Goal: Entertainment & Leisure: Browse casually

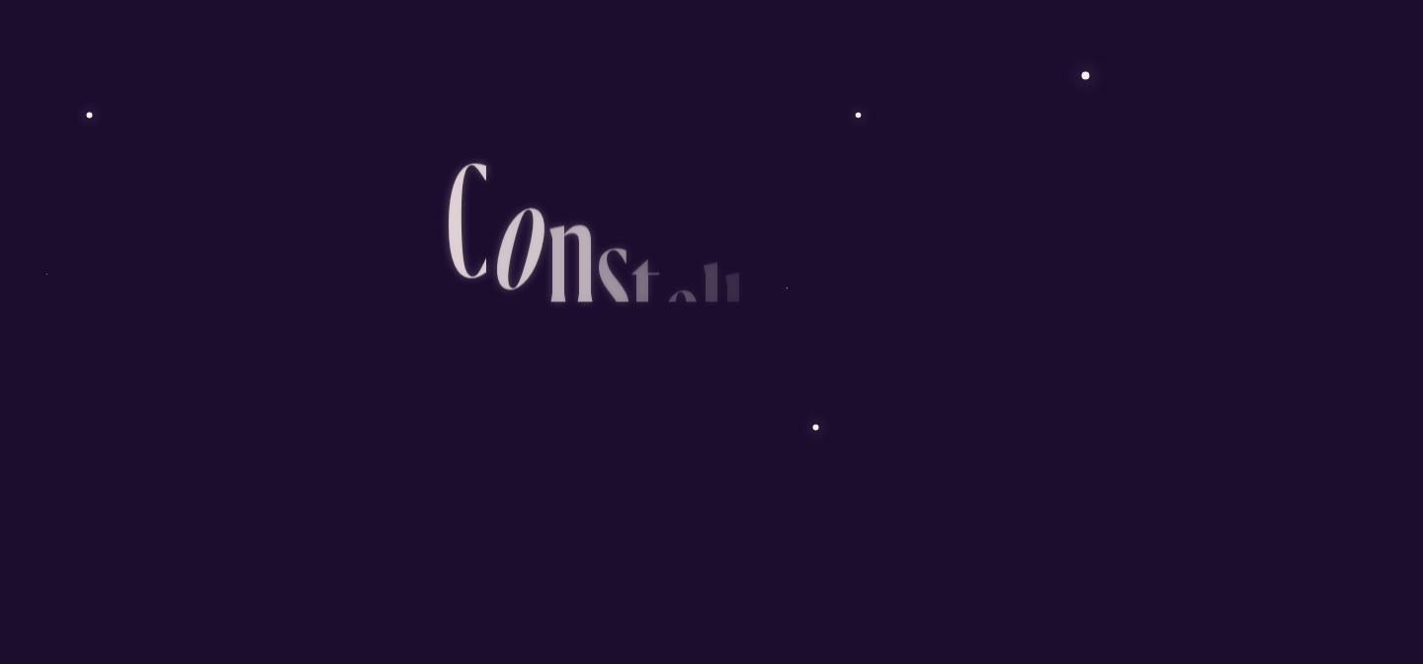
scroll to position [255, 0]
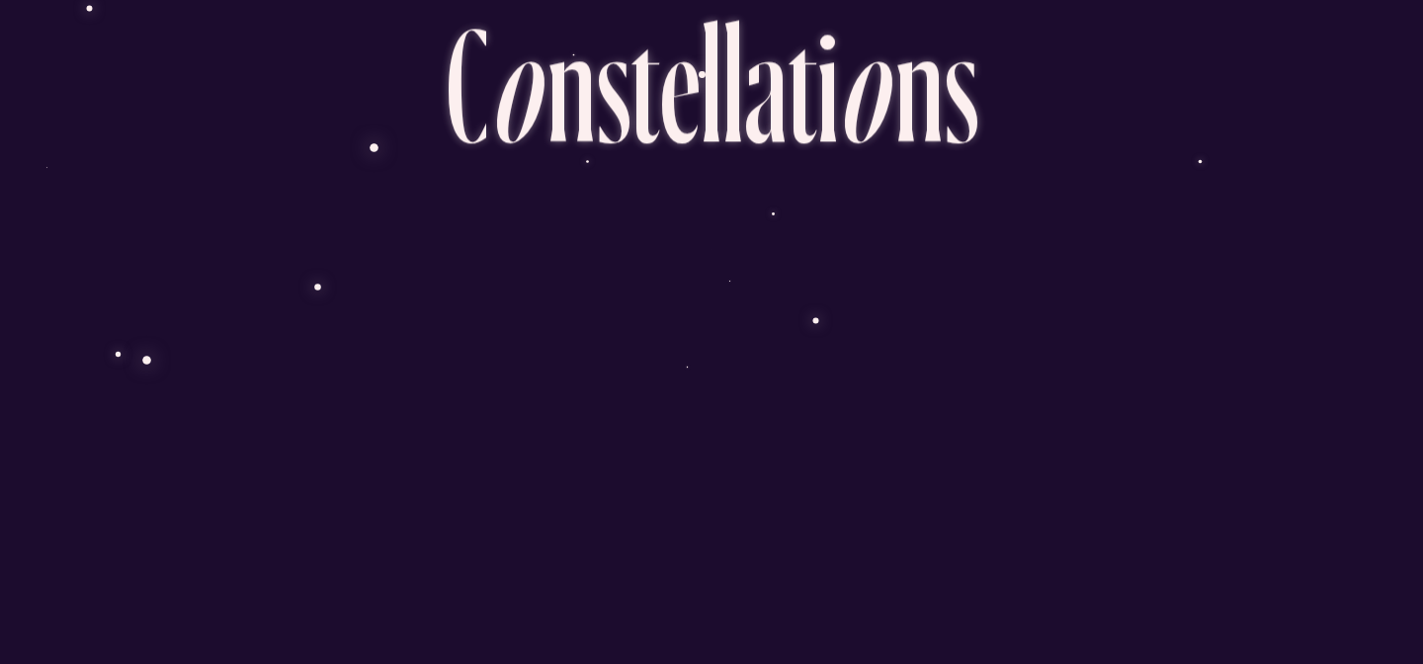
click at [751, 307] on ul "D é m a r r e r l ’ e x p é r i e n c e" at bounding box center [711, 249] width 168 height 168
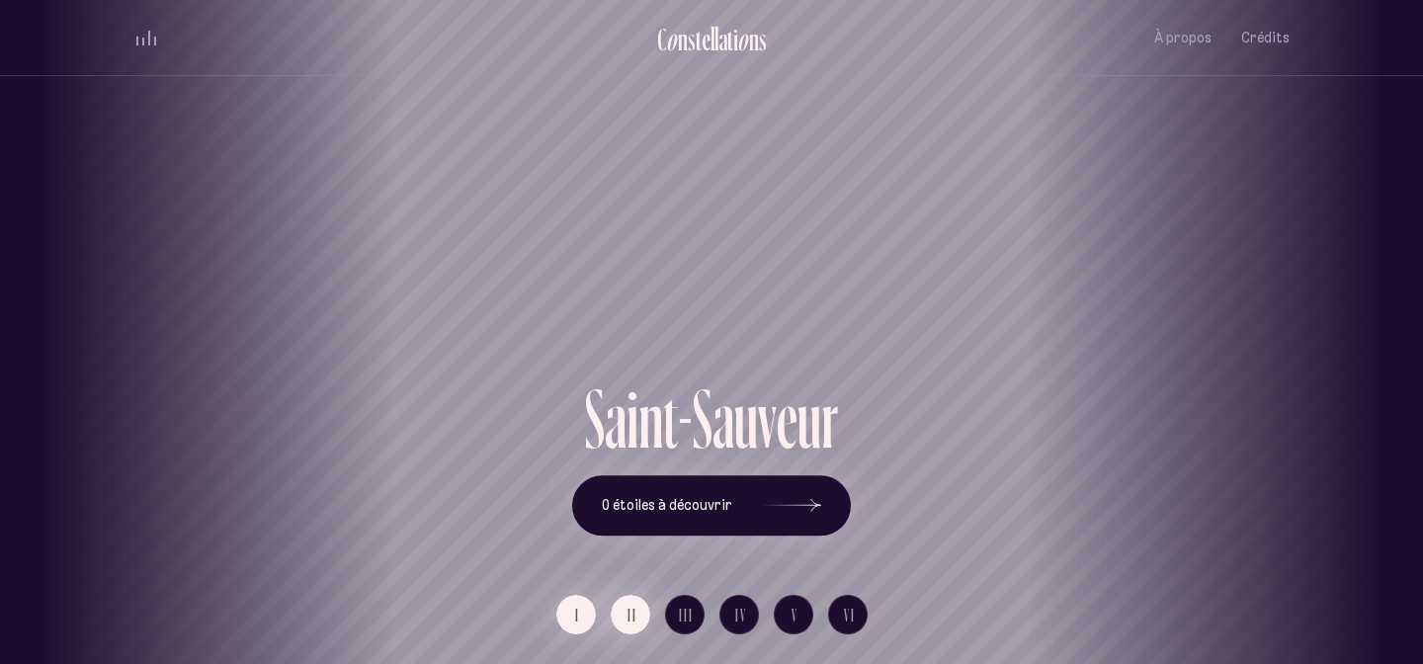
click at [639, 623] on button "II" at bounding box center [631, 615] width 40 height 40
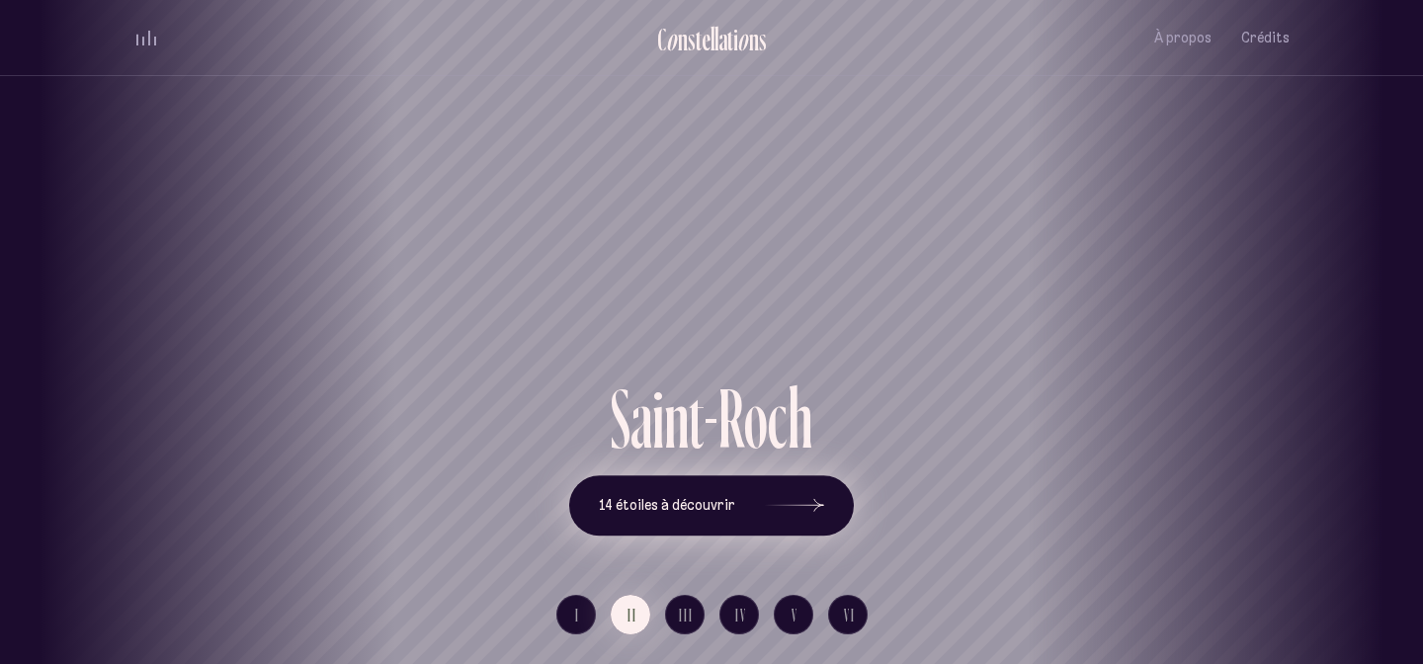
click at [811, 514] on icon at bounding box center [794, 506] width 59 height 148
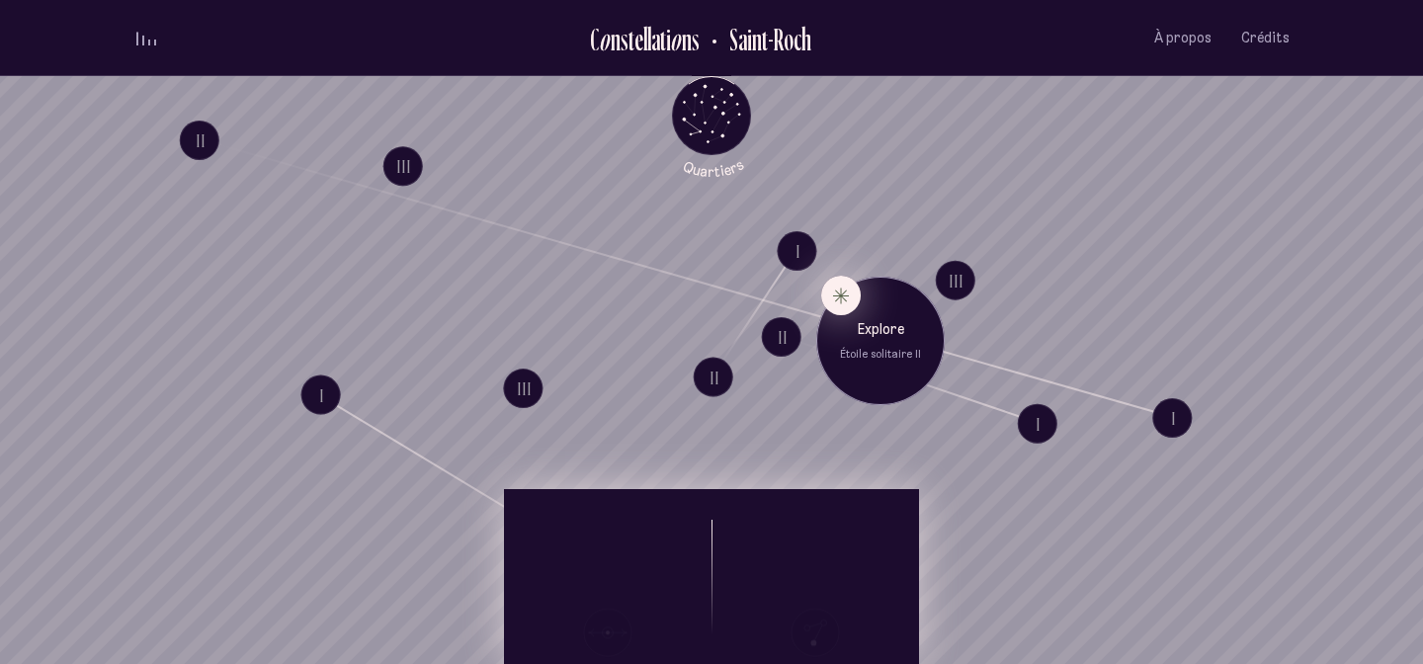
click at [835, 294] on button "Explore Étoile solitaire II" at bounding box center [841, 296] width 40 height 40
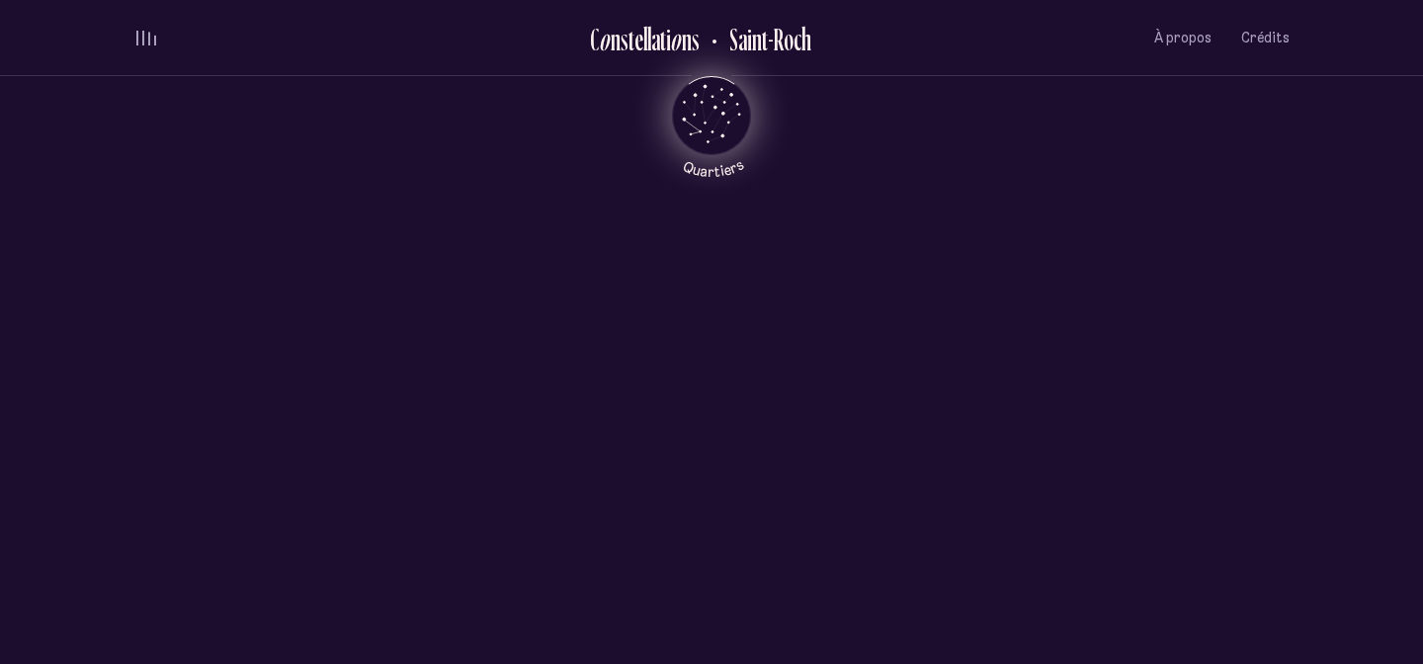
click at [714, 115] on icon "Retour au menu principal" at bounding box center [711, 113] width 59 height 59
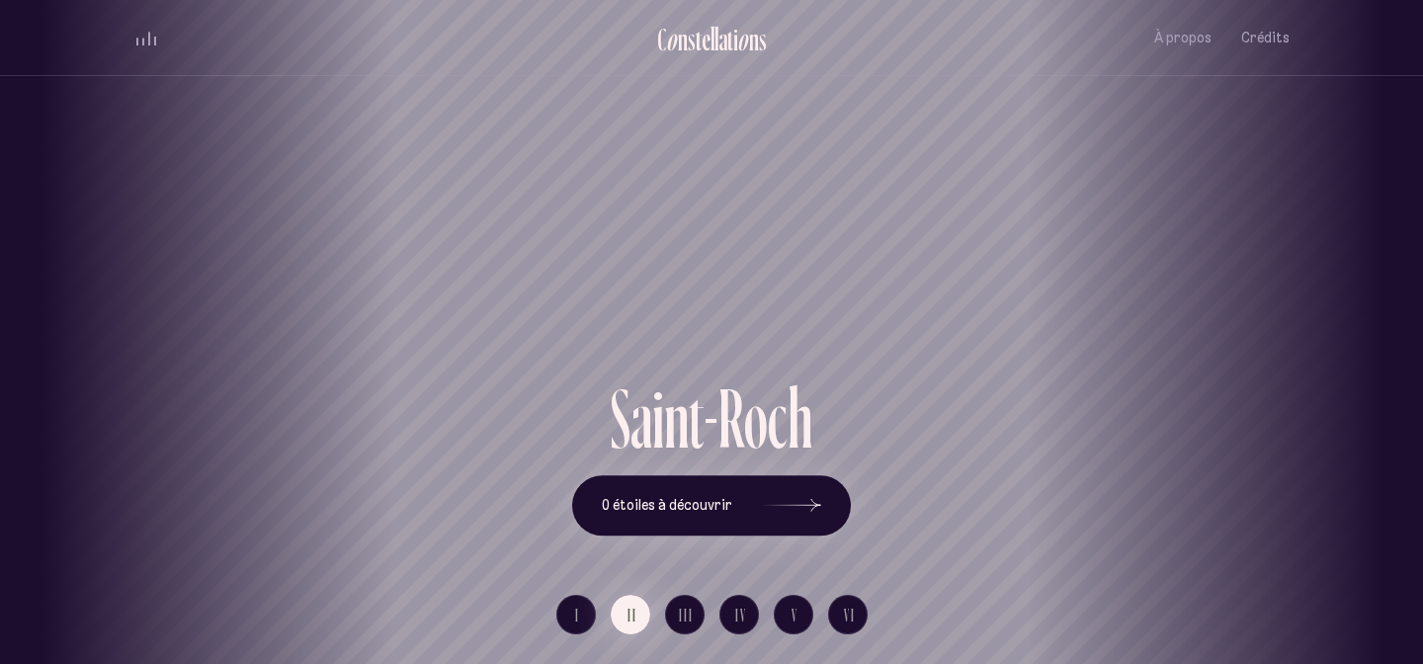
click at [729, 620] on div "[GEOGRAPHIC_DATA] [GEOGRAPHIC_DATA] [GEOGRAPHIC_DATA][PERSON_NAME][GEOGRAPHIC_D…" at bounding box center [711, 332] width 1423 height 664
click at [816, 507] on icon at bounding box center [791, 506] width 59 height 148
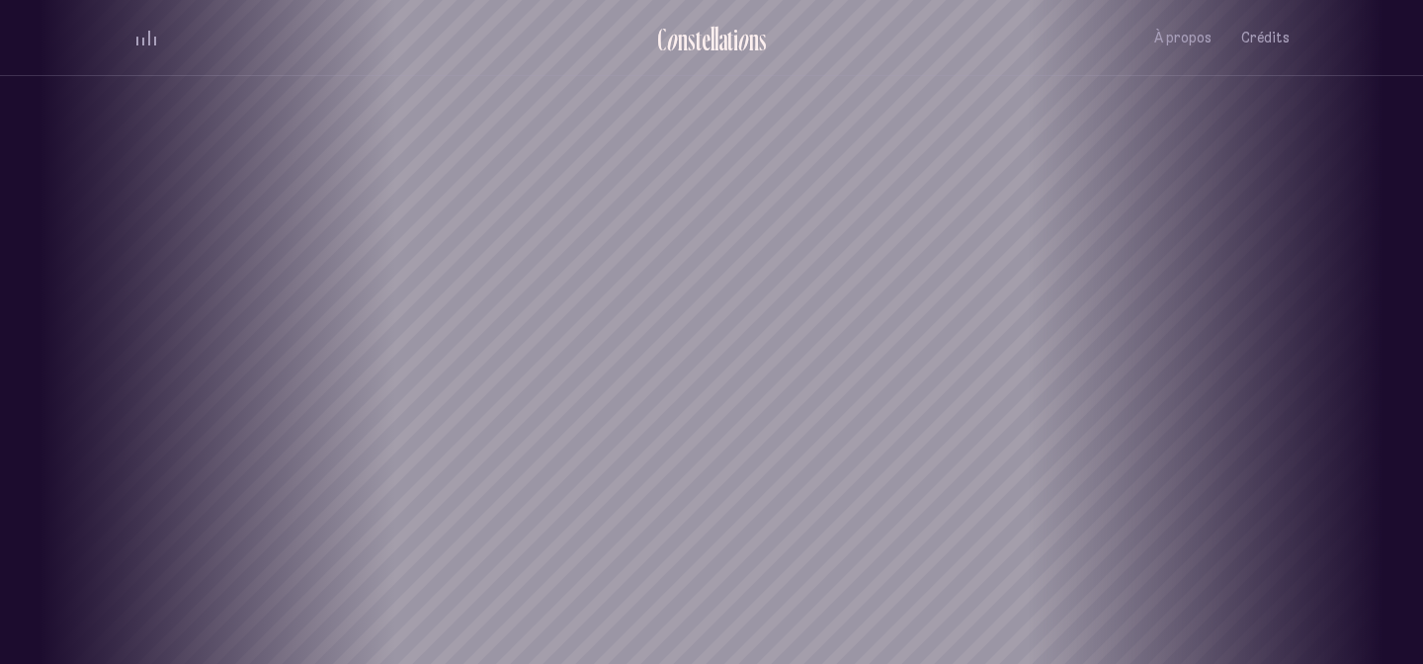
click at [701, 280] on h1 "Saint-Roch" at bounding box center [711, 306] width 1334 height 84
drag, startPoint x: 701, startPoint y: 280, endPoint x: 446, endPoint y: 321, distance: 259.2
click at [444, 322] on h1 "Saint-Roch" at bounding box center [454, 306] width 1334 height 84
click at [834, 234] on div "[GEOGRAPHIC_DATA] [GEOGRAPHIC_DATA] [GEOGRAPHIC_DATA][PERSON_NAME][GEOGRAPHIC_D…" at bounding box center [711, 332] width 1423 height 664
click at [852, 244] on div "Limoilou" at bounding box center [711, 305] width 1393 height 143
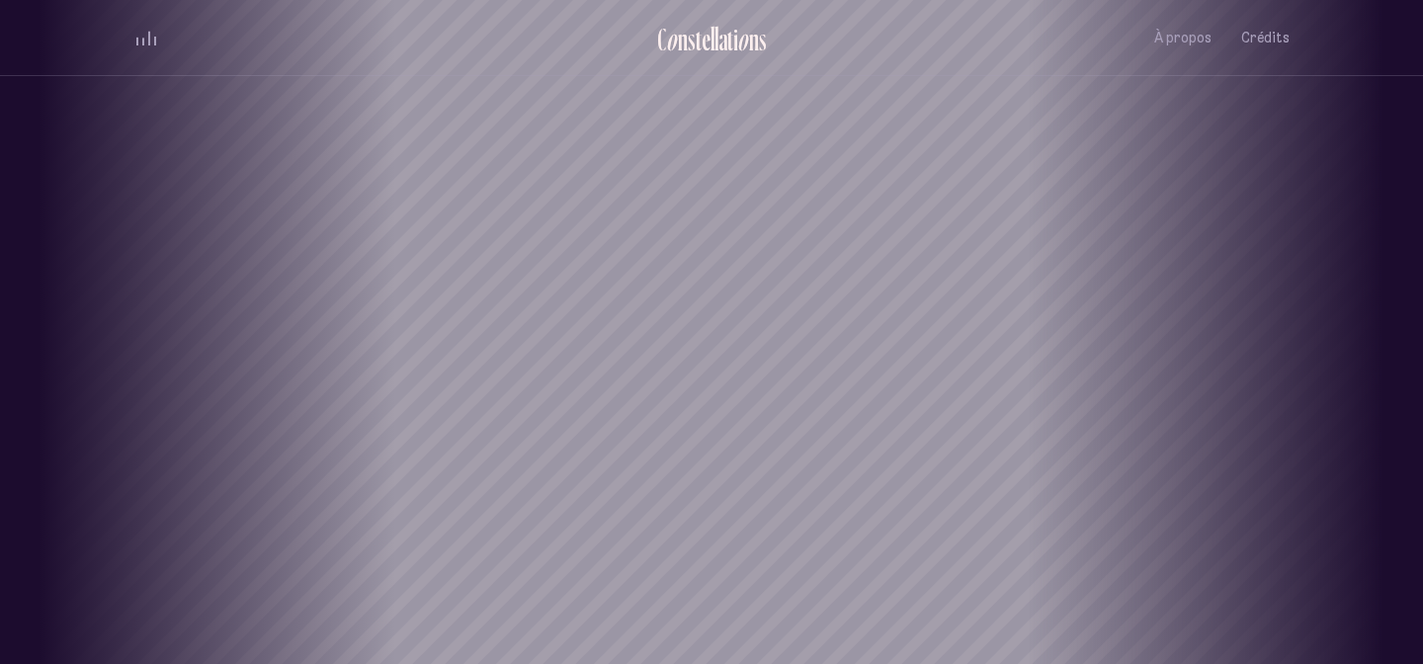
click at [858, 261] on div "Limoilou" at bounding box center [711, 305] width 1393 height 143
click at [762, 421] on div "u" at bounding box center [768, 438] width 19 height 67
drag, startPoint x: 540, startPoint y: 310, endPoint x: 834, endPoint y: 353, distance: 296.5
click at [837, 353] on div "Limoilou" at bounding box center [1007, 305] width 1393 height 143
click at [546, 248] on div "[GEOGRAPHIC_DATA] [GEOGRAPHIC_DATA] [GEOGRAPHIC_DATA][PERSON_NAME][GEOGRAPHIC_D…" at bounding box center [711, 332] width 1423 height 664
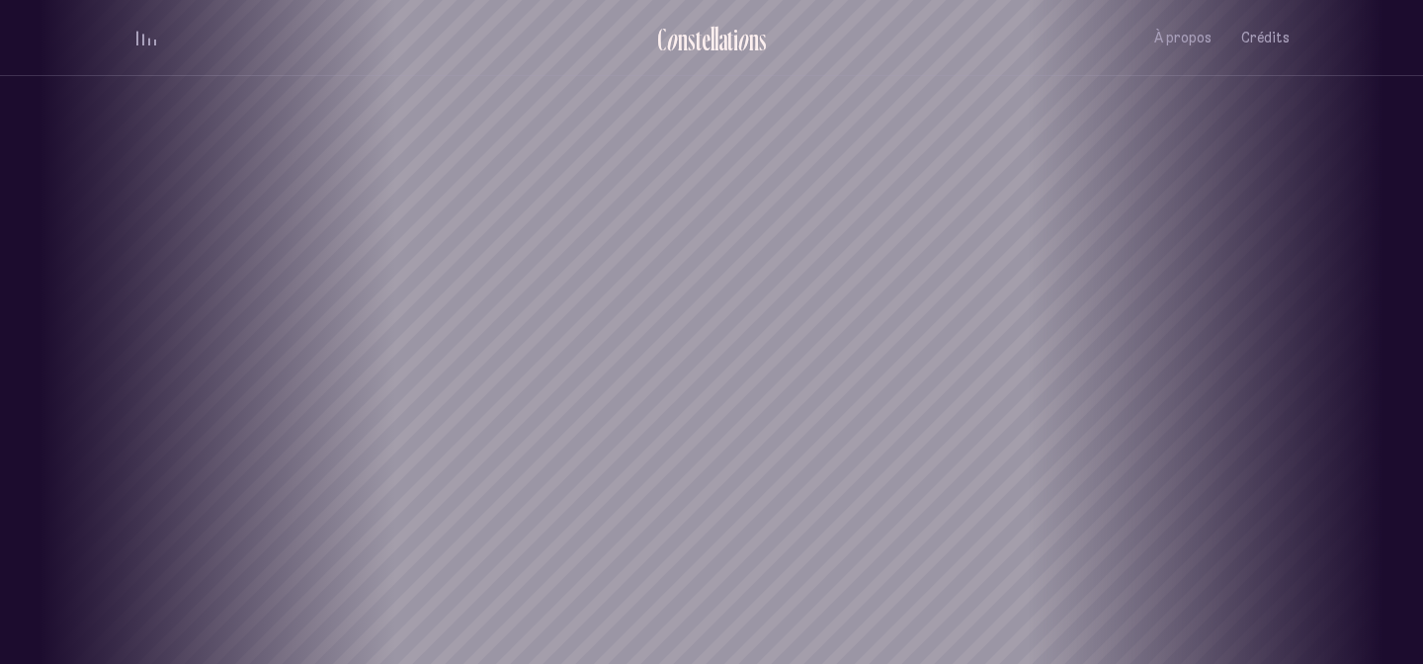
click at [572, 256] on div "[GEOGRAPHIC_DATA] [GEOGRAPHIC_DATA] [GEOGRAPHIC_DATA][PERSON_NAME][GEOGRAPHIC_D…" at bounding box center [711, 332] width 1423 height 664
click at [145, 39] on div "volume audio" at bounding box center [146, 38] width 20 height 15
click at [267, 267] on h1 "Saint-Roch" at bounding box center [711, 306] width 1334 height 84
click at [541, 168] on div "Saint-Roch" at bounding box center [711, 188] width 1423 height 376
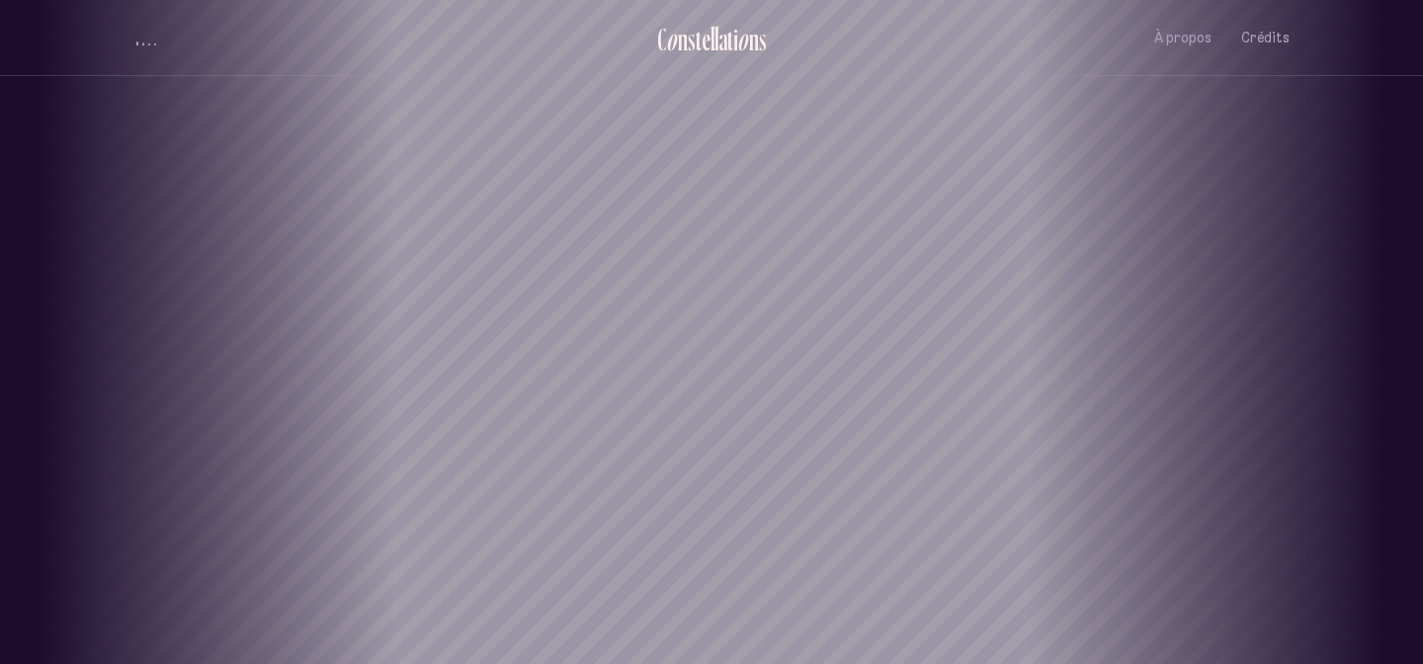
click at [565, 152] on div "Saint-Roch" at bounding box center [711, 188] width 1423 height 376
click at [701, 288] on h1 "Saint-Roch" at bounding box center [711, 306] width 1334 height 84
click at [720, 37] on div "a" at bounding box center [722, 39] width 9 height 33
click at [719, 40] on div "a" at bounding box center [722, 39] width 9 height 33
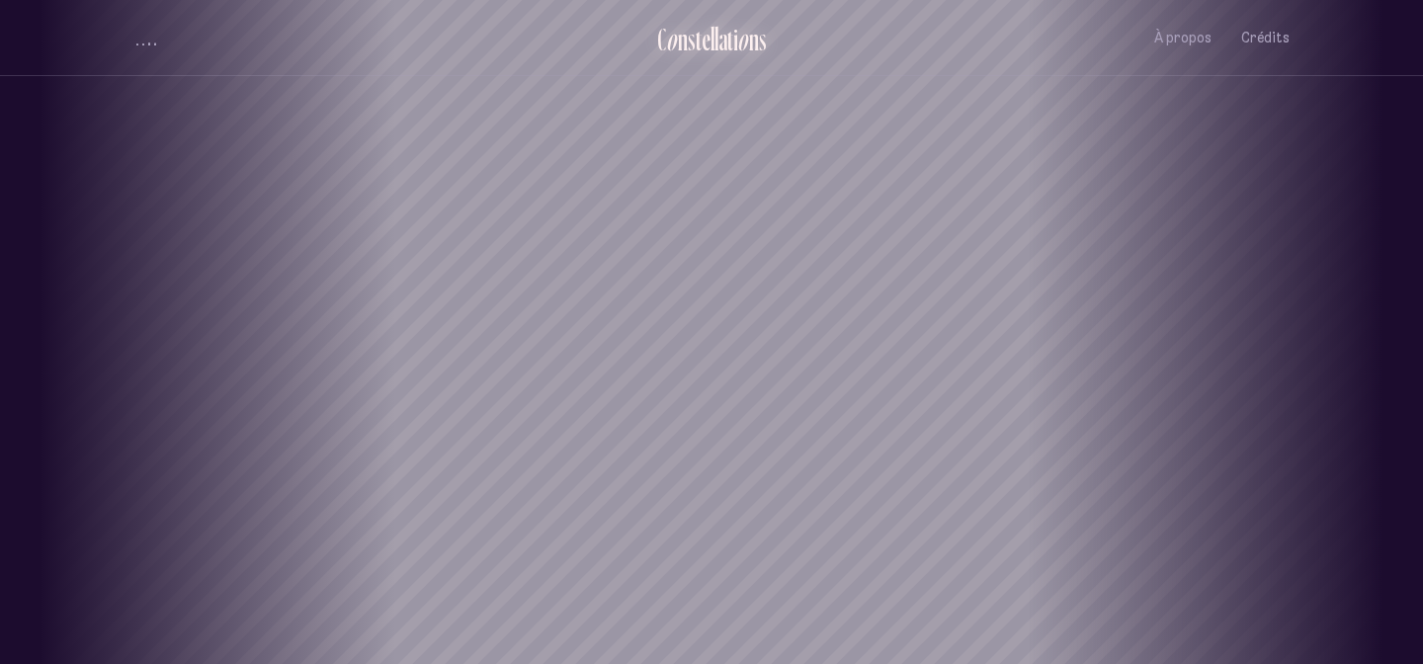
click at [719, 40] on div "a" at bounding box center [722, 39] width 9 height 33
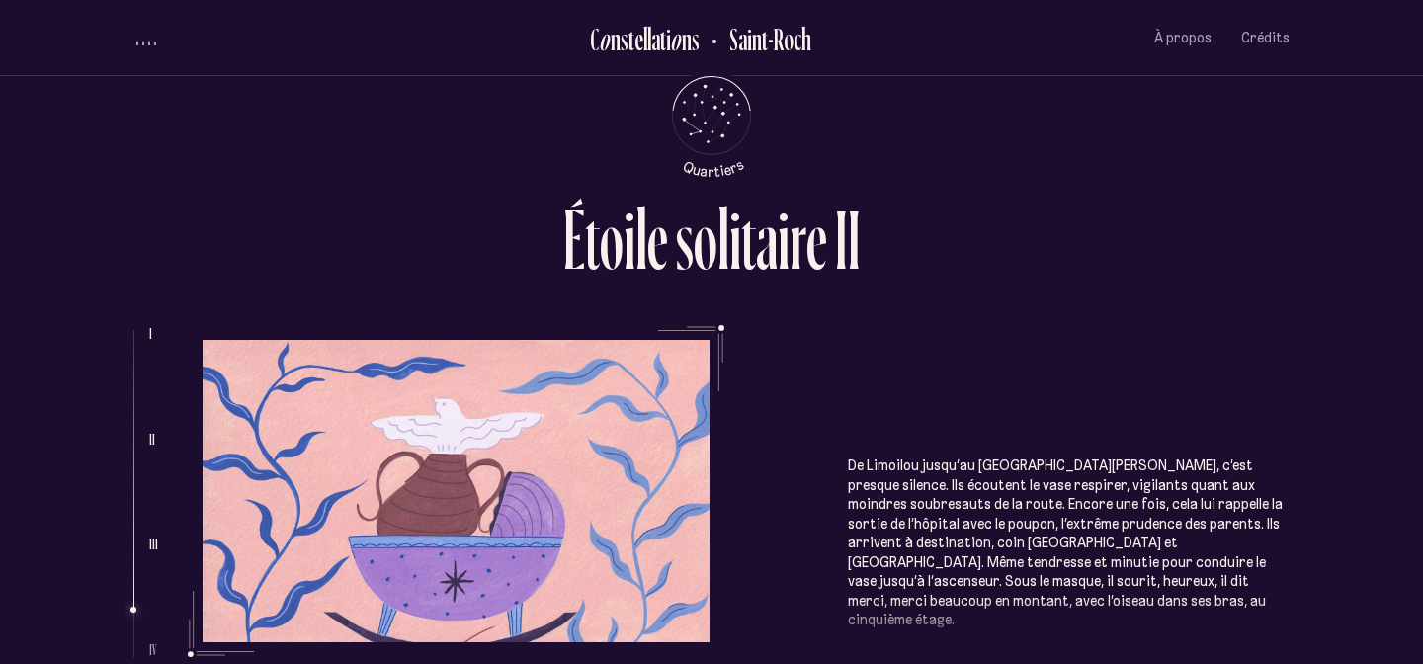
scroll to position [1819, 0]
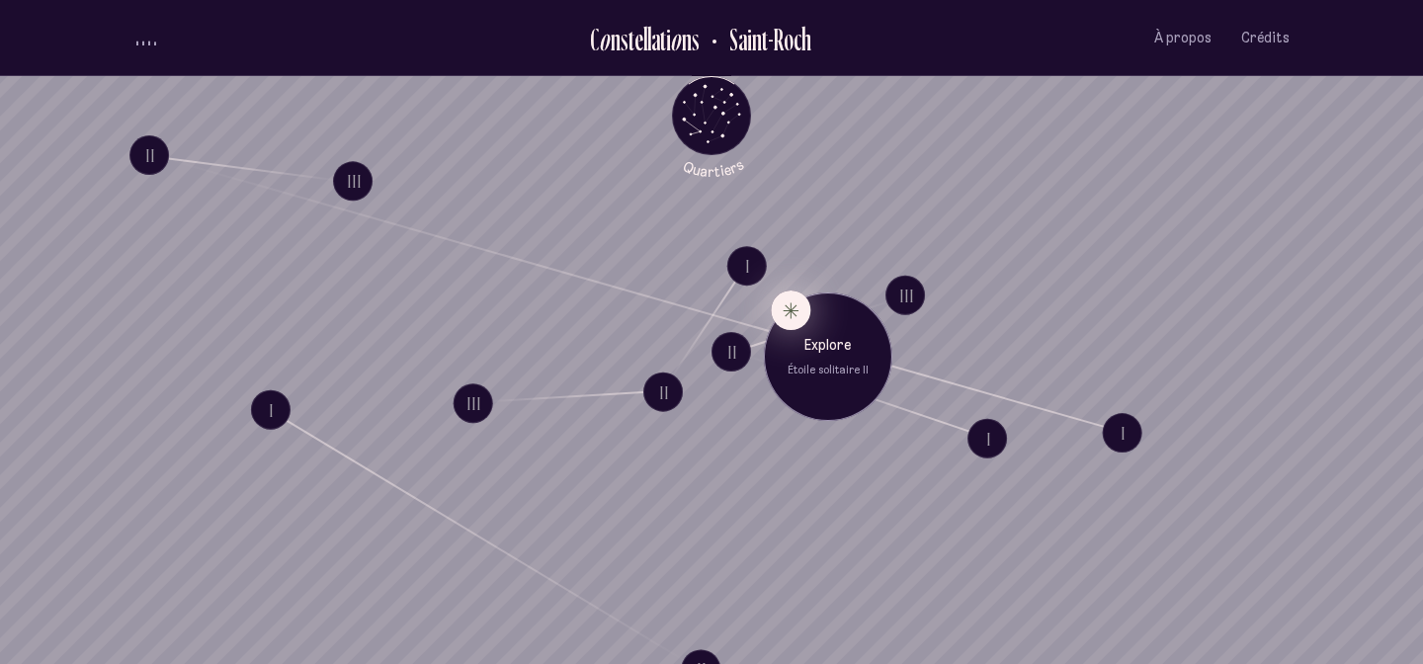
click at [787, 311] on button "Explore Étoile solitaire II" at bounding box center [791, 310] width 40 height 40
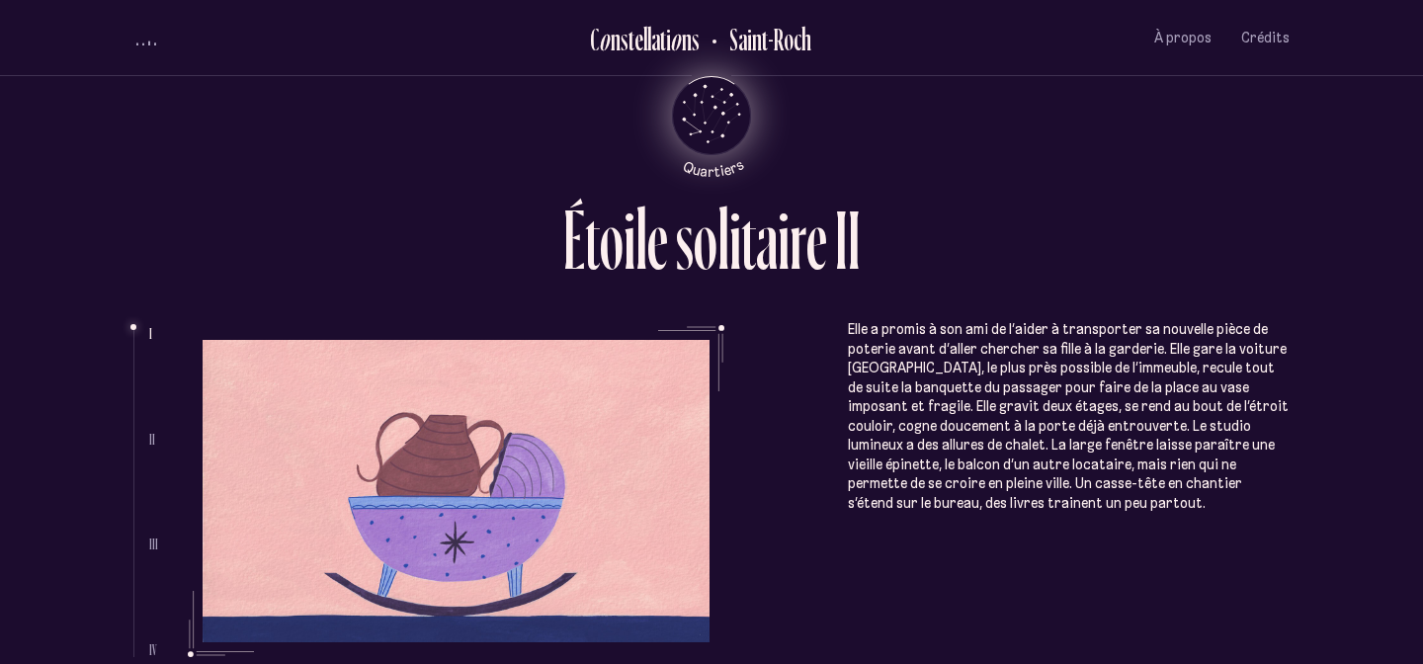
click at [727, 129] on icon "Quartiers" at bounding box center [712, 148] width 116 height 60
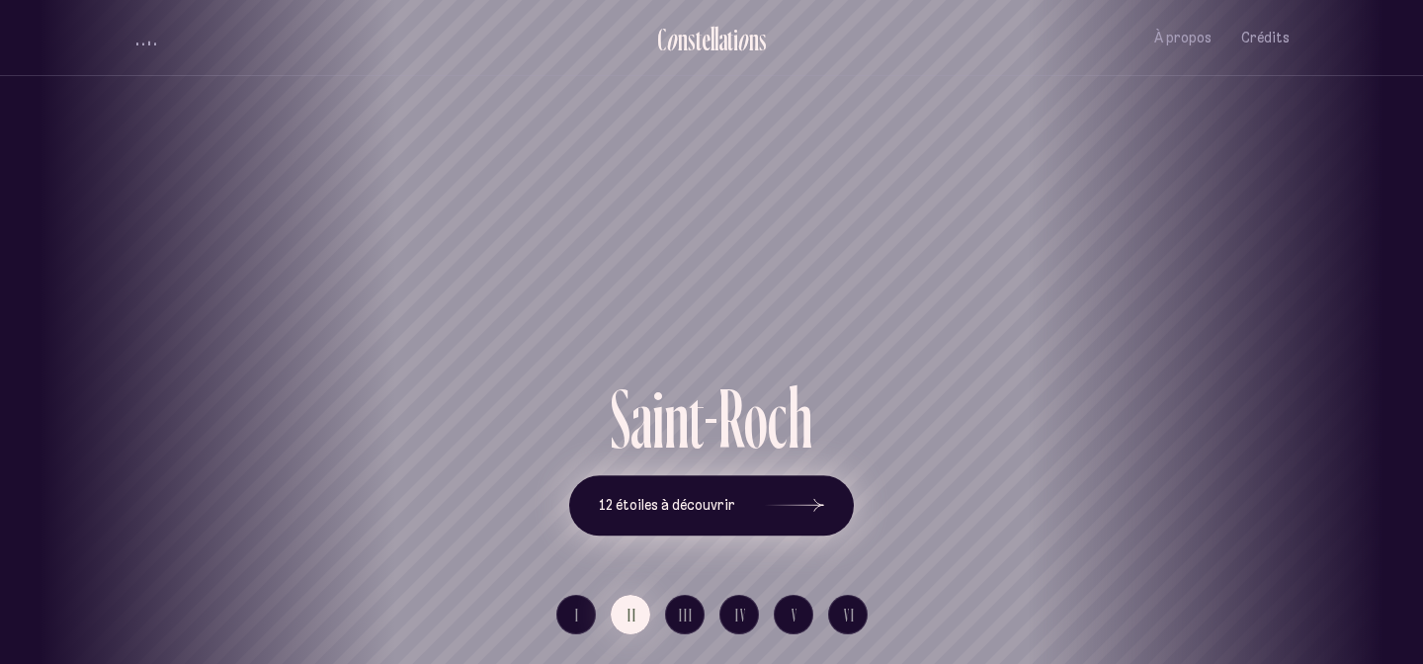
click at [805, 521] on icon at bounding box center [794, 506] width 59 height 148
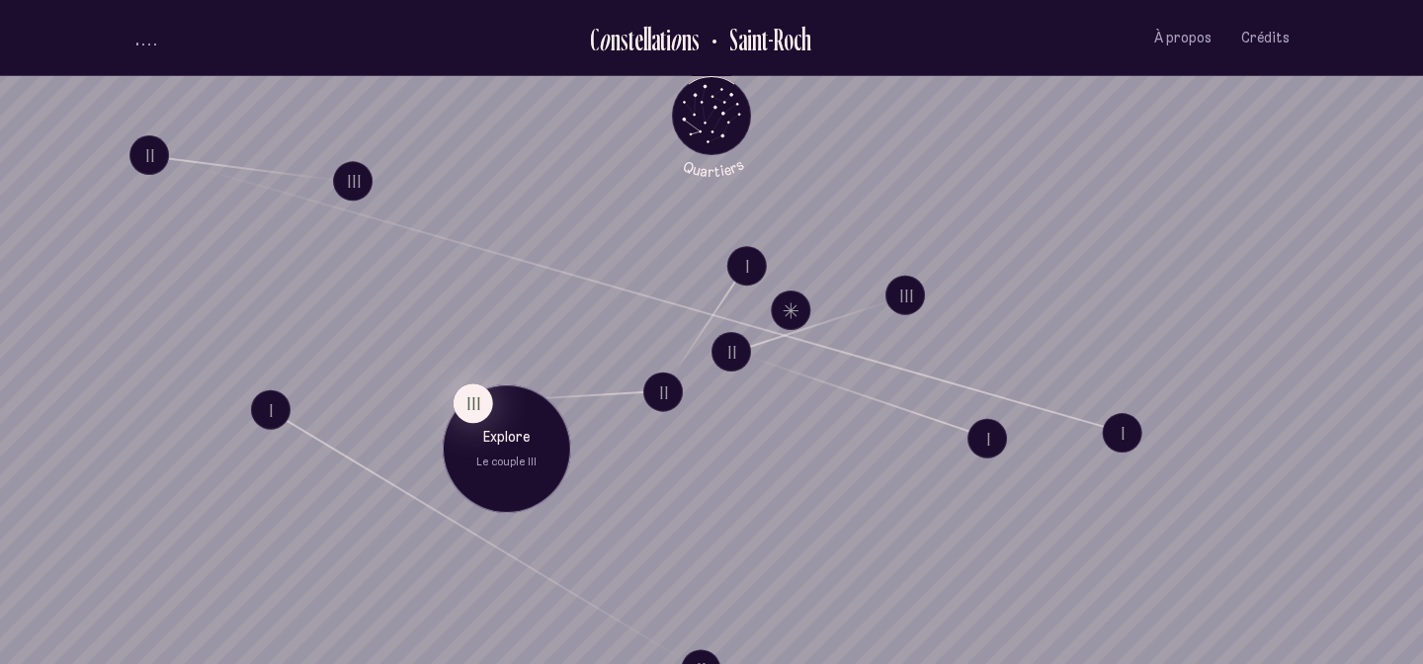
click at [512, 443] on p "Explore" at bounding box center [506, 438] width 99 height 20
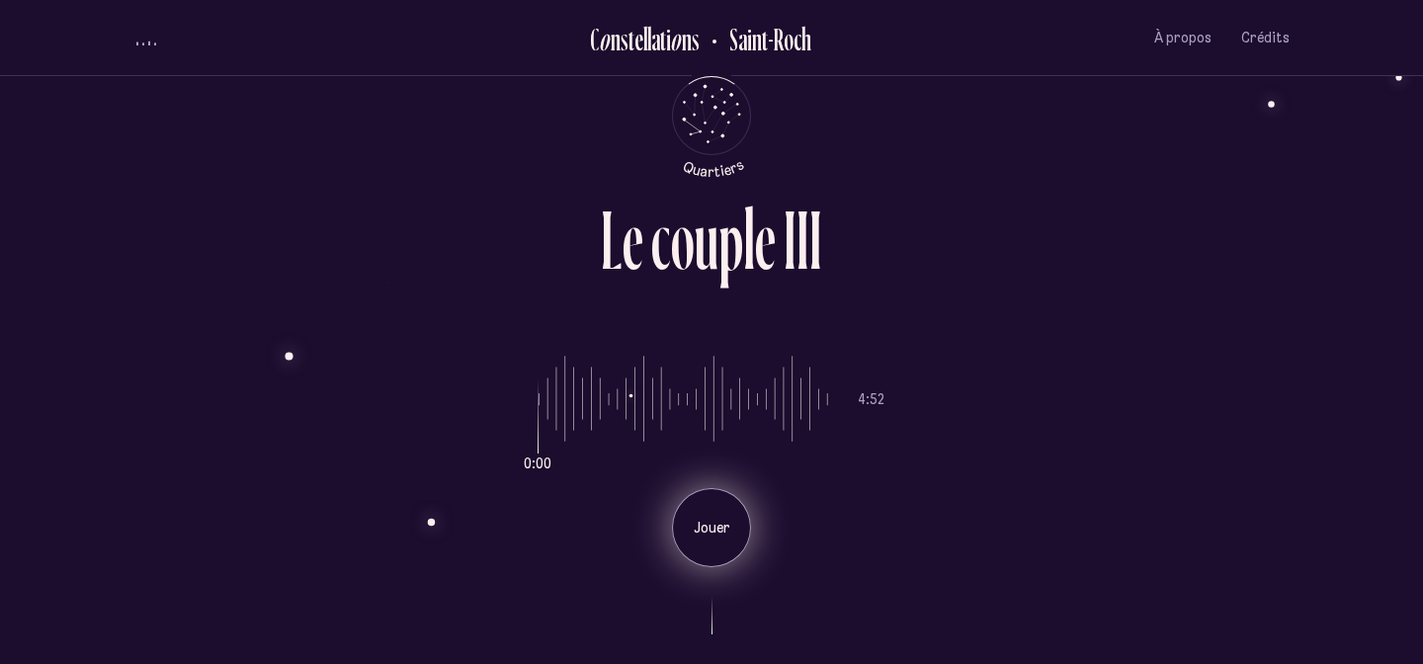
click at [718, 513] on div "Jouer" at bounding box center [711, 527] width 79 height 79
click at [709, 534] on p "Pause" at bounding box center [711, 529] width 49 height 20
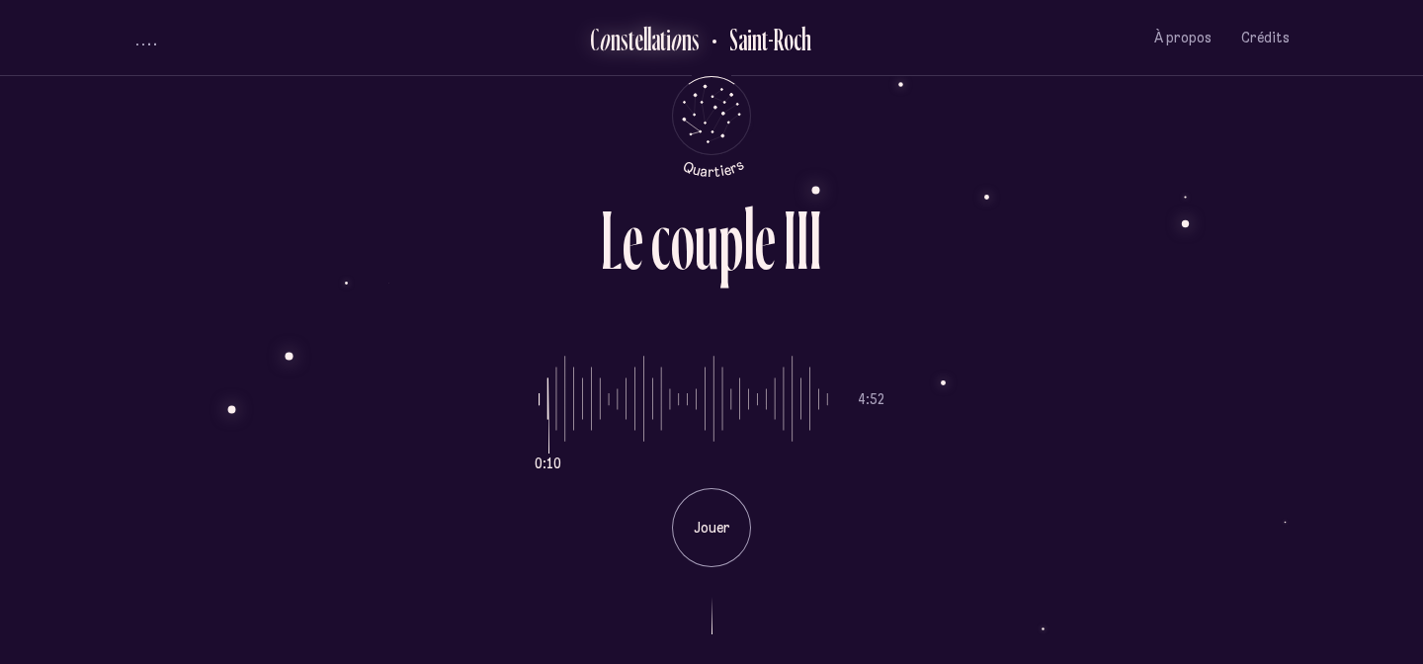
click at [656, 37] on div "a" at bounding box center [655, 39] width 9 height 33
